Goal: Information Seeking & Learning: Learn about a topic

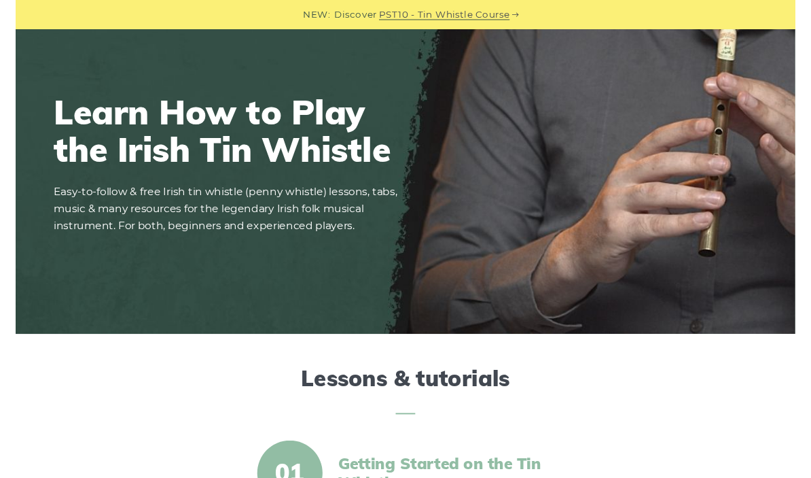
scroll to position [71, 0]
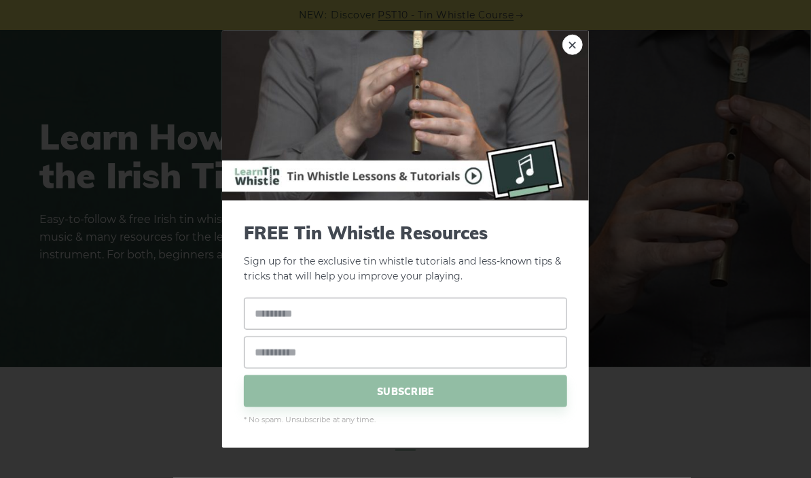
click at [647, 204] on div "× FREE Tin Whistle Resources Sign up for the exclusive tin whistle tutorials an…" at bounding box center [405, 239] width 811 height 478
click at [576, 46] on link "×" at bounding box center [573, 44] width 20 height 20
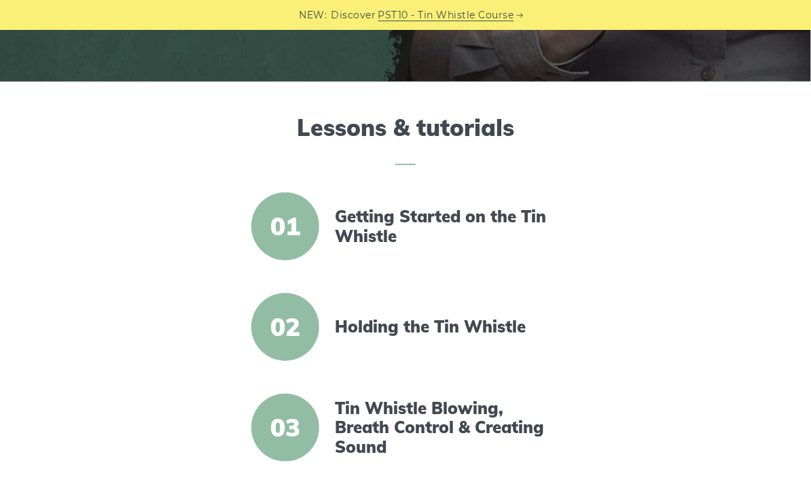
scroll to position [359, 0]
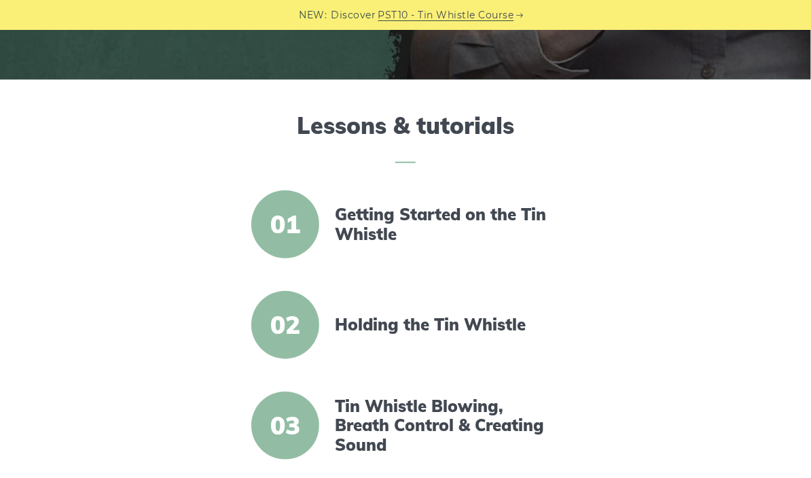
click at [283, 223] on span "01" at bounding box center [285, 224] width 68 height 68
click at [398, 219] on link "Getting Started on the Tin Whistle" at bounding box center [449, 223] width 227 height 39
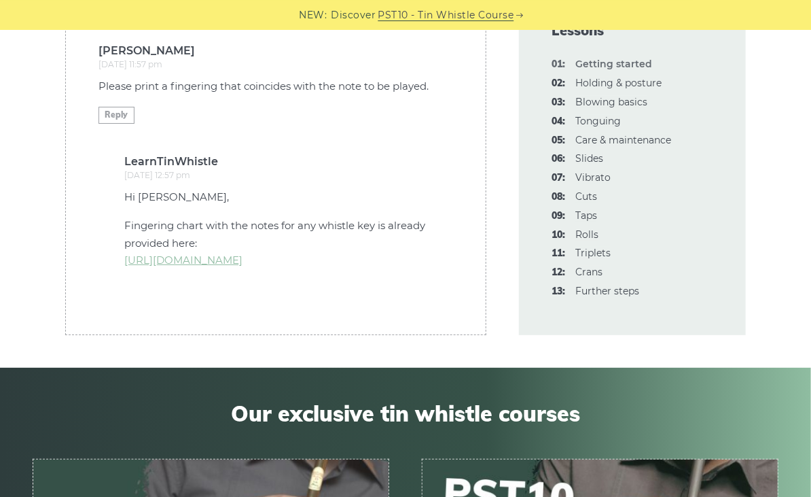
scroll to position [3933, 0]
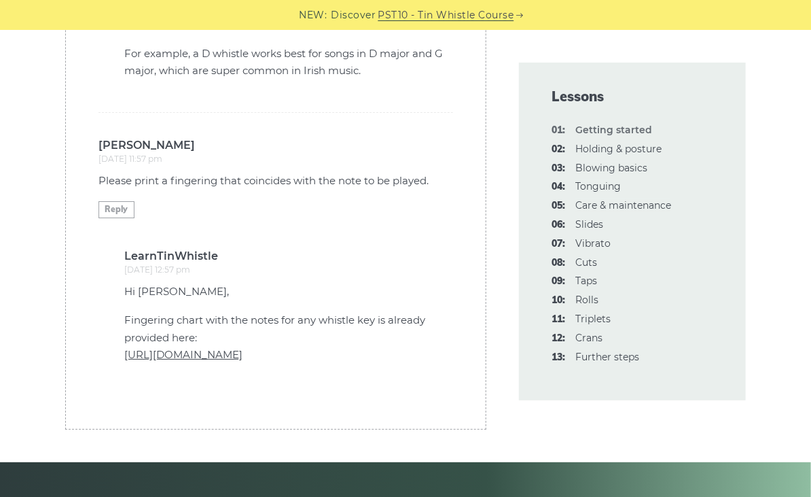
click at [221, 348] on link "[URL][DOMAIN_NAME]" at bounding box center [183, 354] width 118 height 13
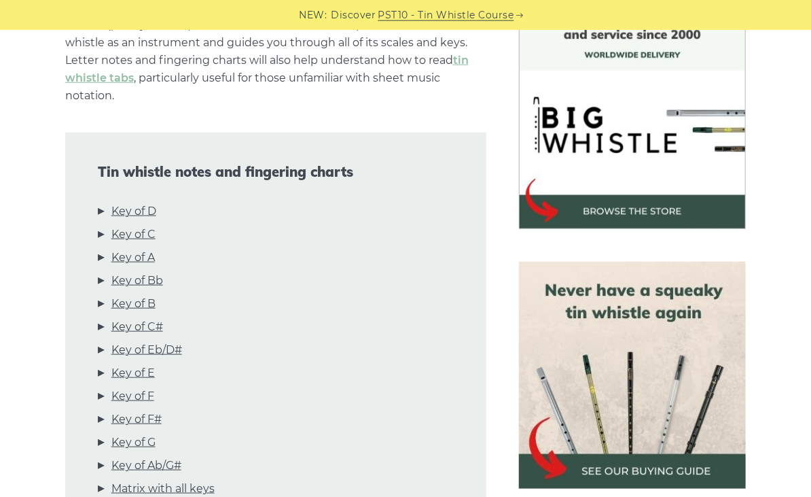
scroll to position [430, 0]
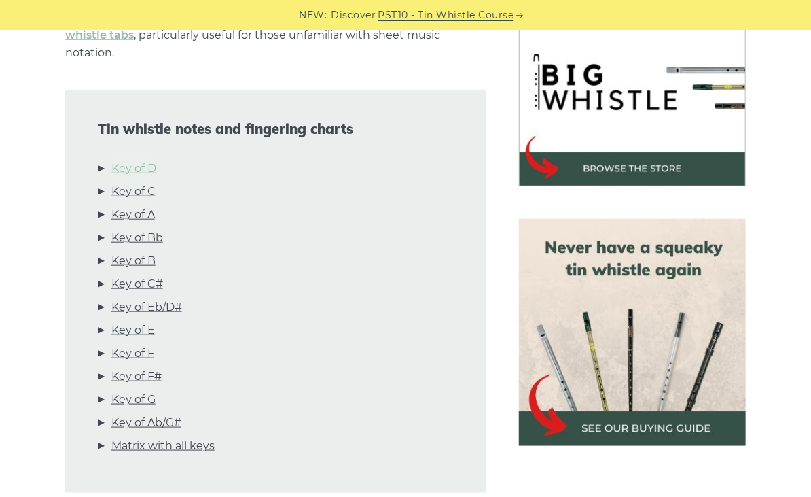
click at [148, 170] on link "Key of D" at bounding box center [133, 169] width 45 height 18
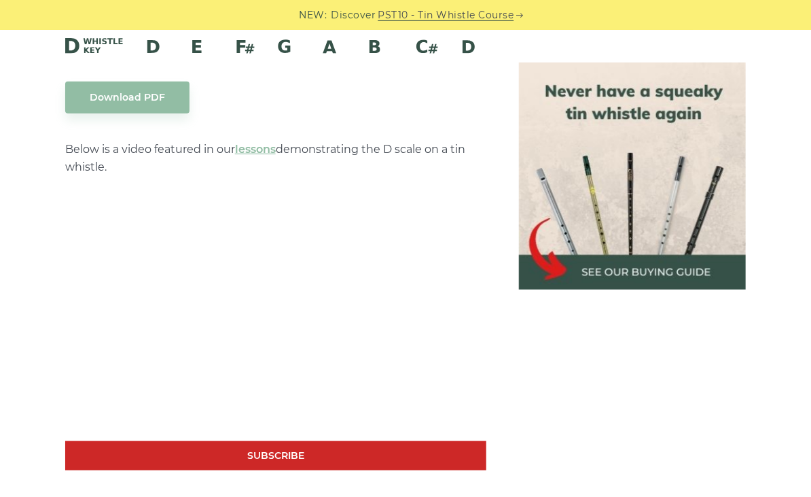
scroll to position [2451, 0]
